Goal: Navigation & Orientation: Find specific page/section

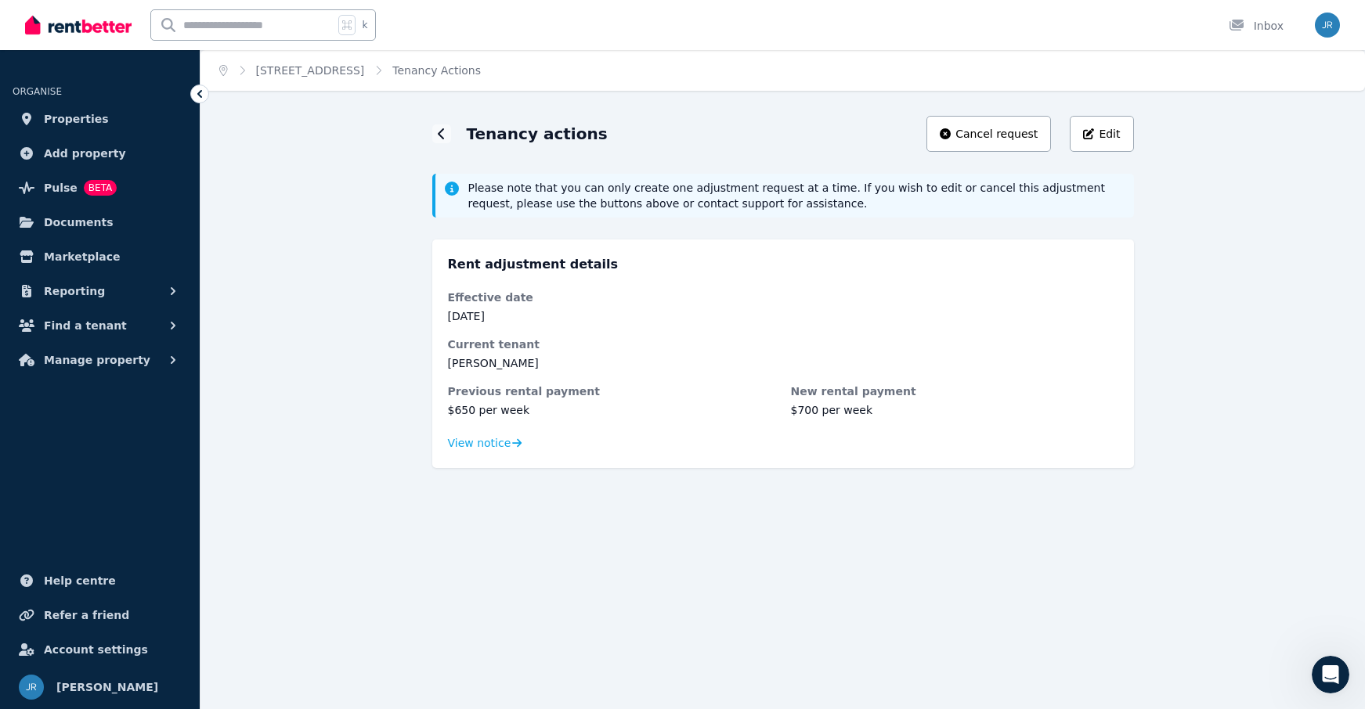
scroll to position [597, 0]
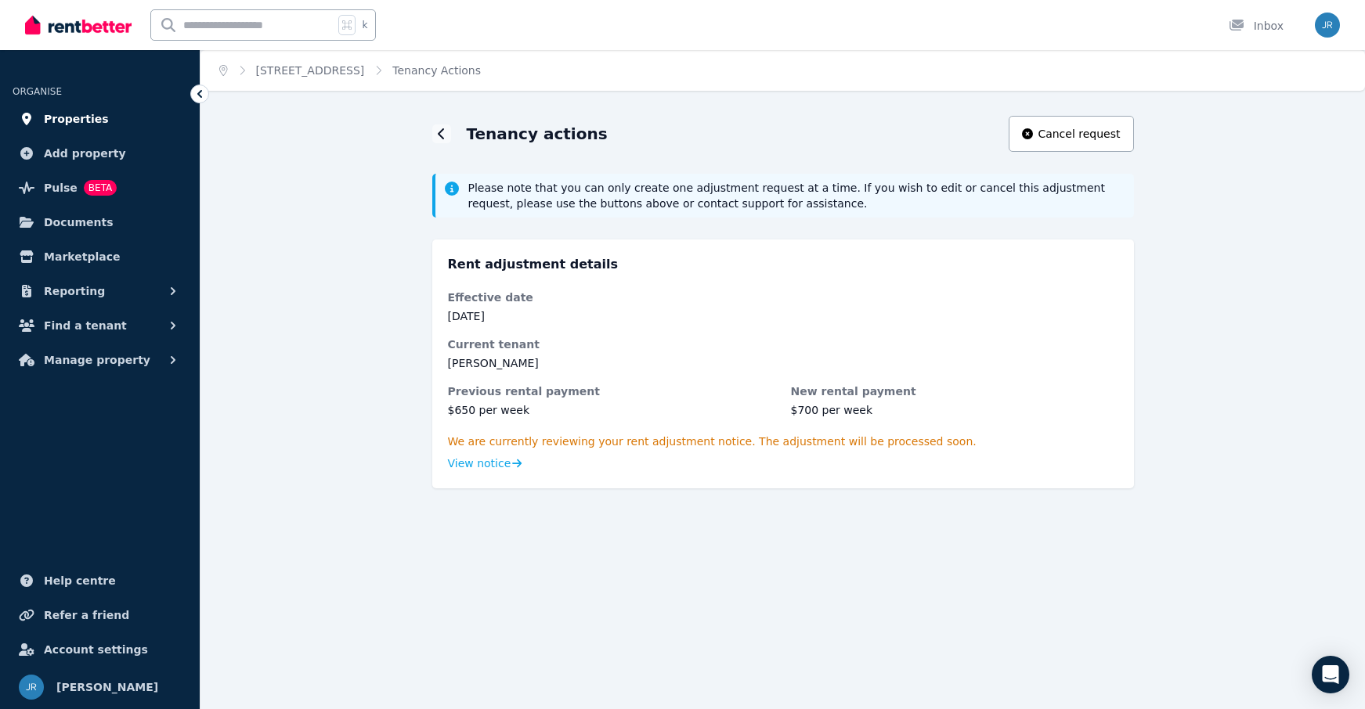
click at [87, 120] on span "Properties" at bounding box center [76, 119] width 65 height 19
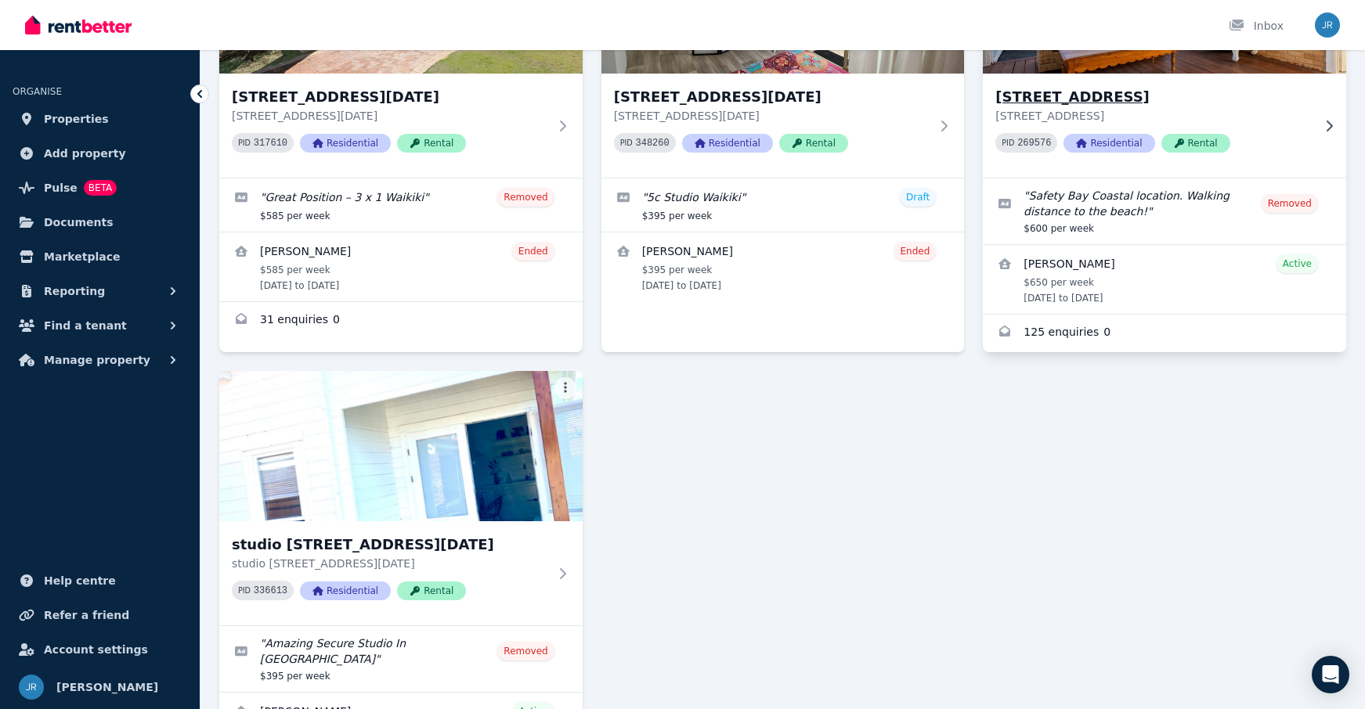
scroll to position [246, 0]
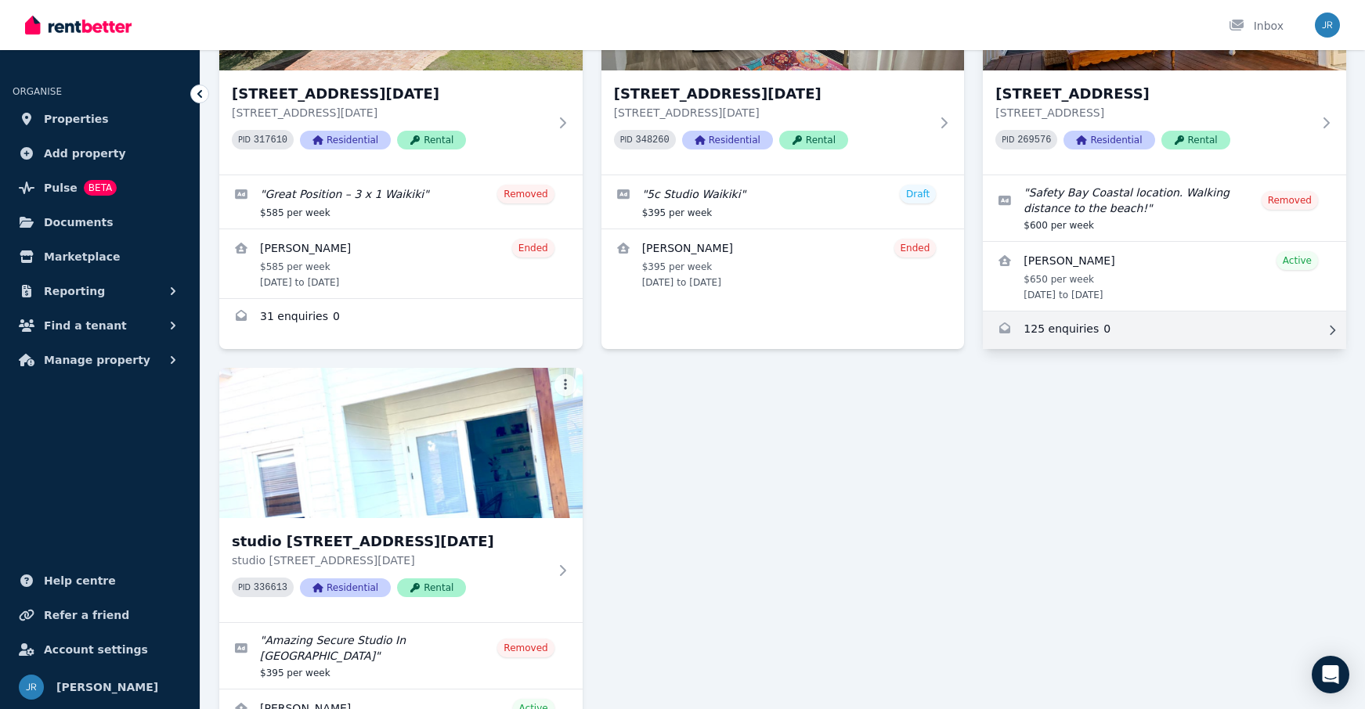
click at [1075, 327] on link "Enquiries for 12 Bequia Place, Safety Bay" at bounding box center [1164, 331] width 363 height 38
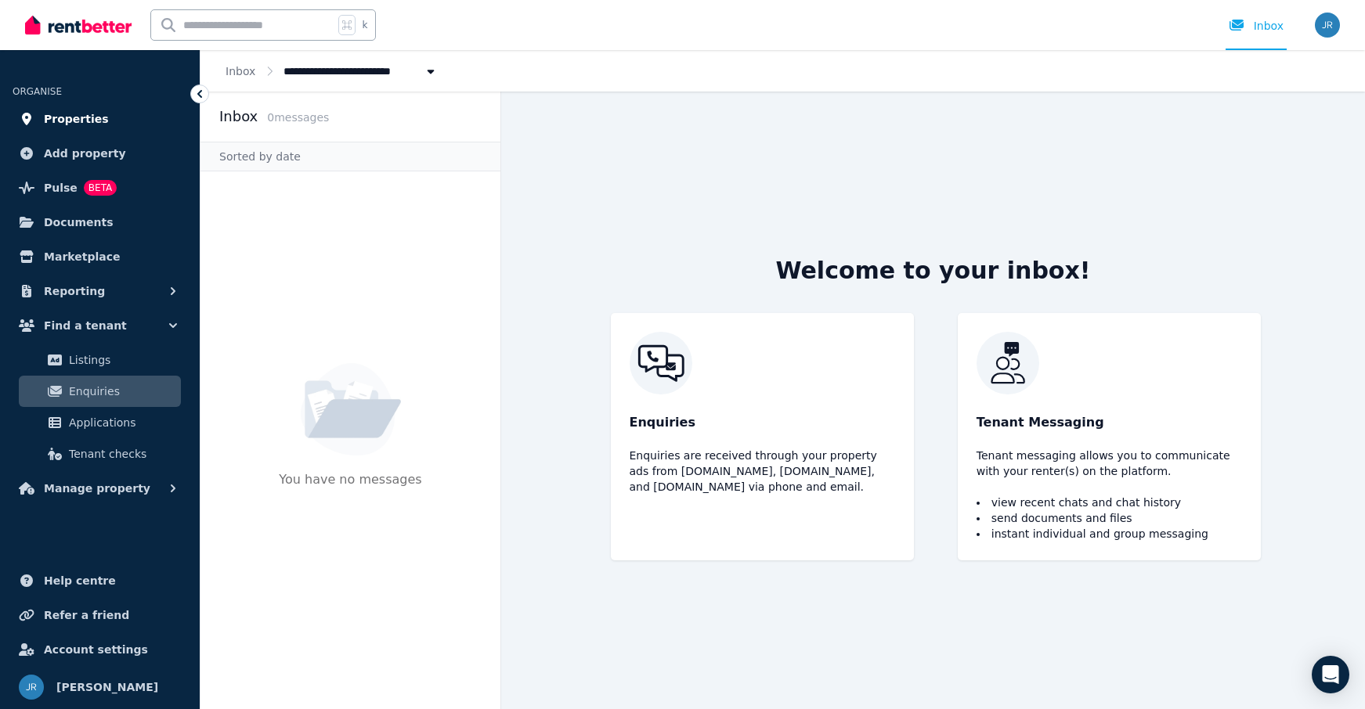
click at [60, 119] on span "Properties" at bounding box center [76, 119] width 65 height 19
